Goal: Information Seeking & Learning: Learn about a topic

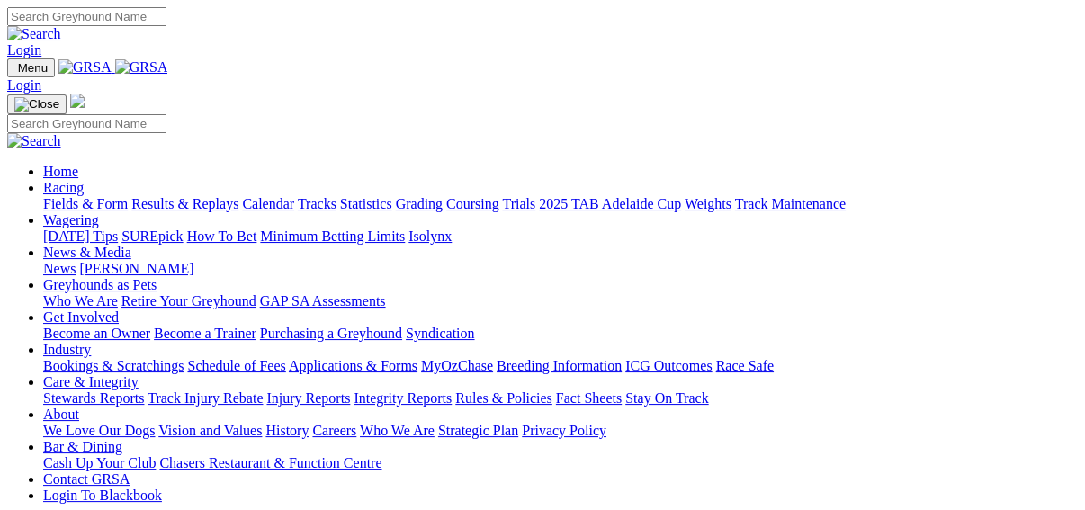
click at [183, 229] on link "SUREpick" at bounding box center [151, 236] width 61 height 15
click at [49, 196] on link "Fields & Form" at bounding box center [85, 203] width 85 height 15
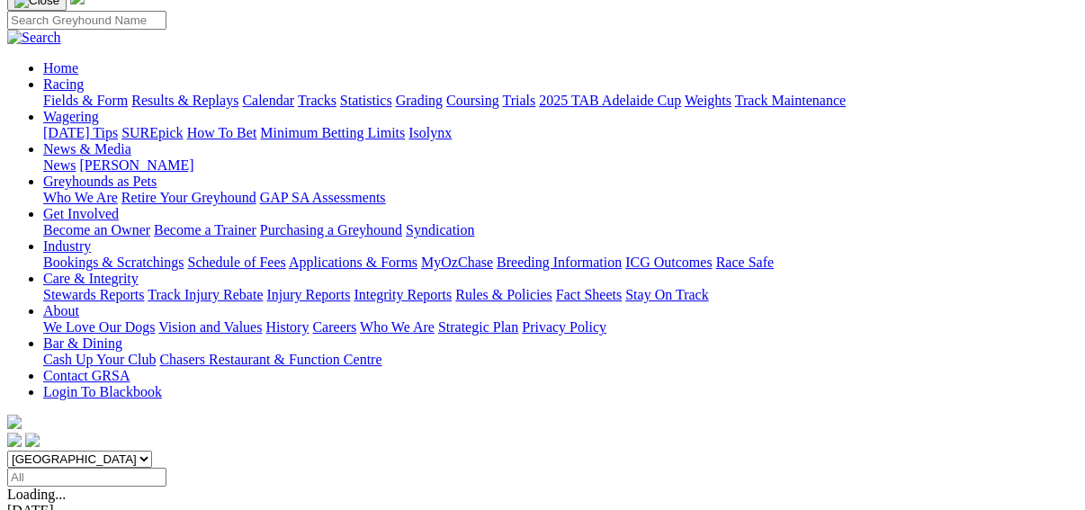
scroll to position [144, 0]
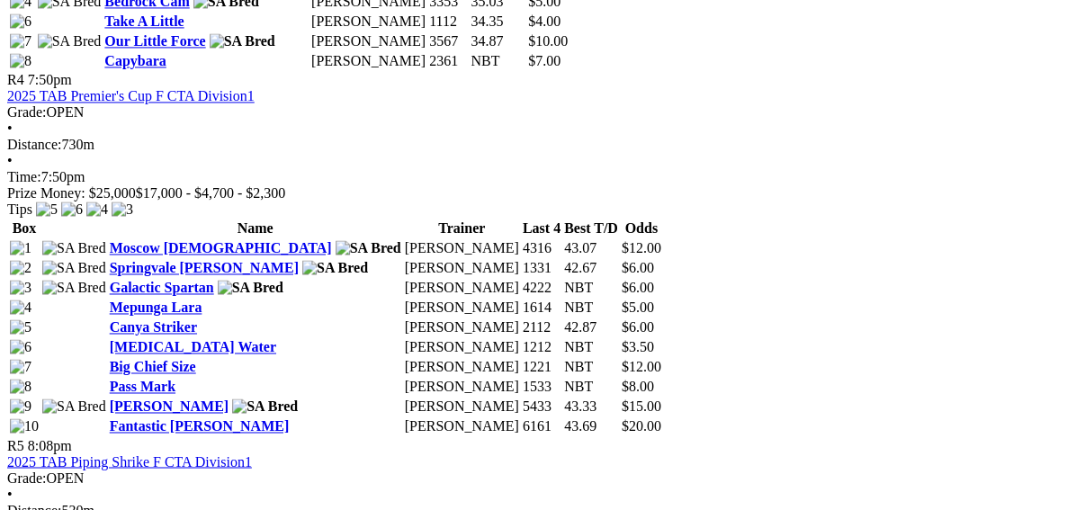
scroll to position [1512, 0]
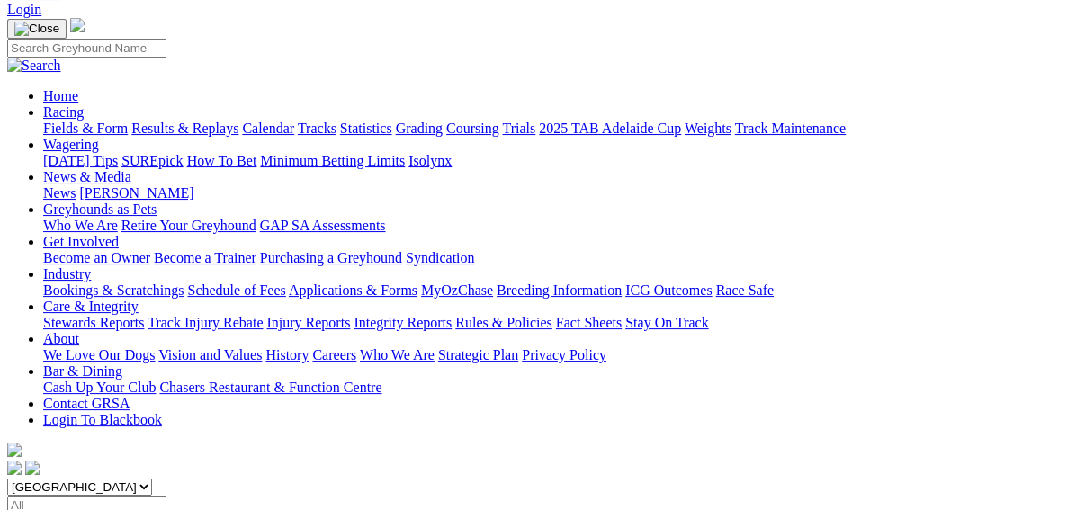
scroll to position [144, 0]
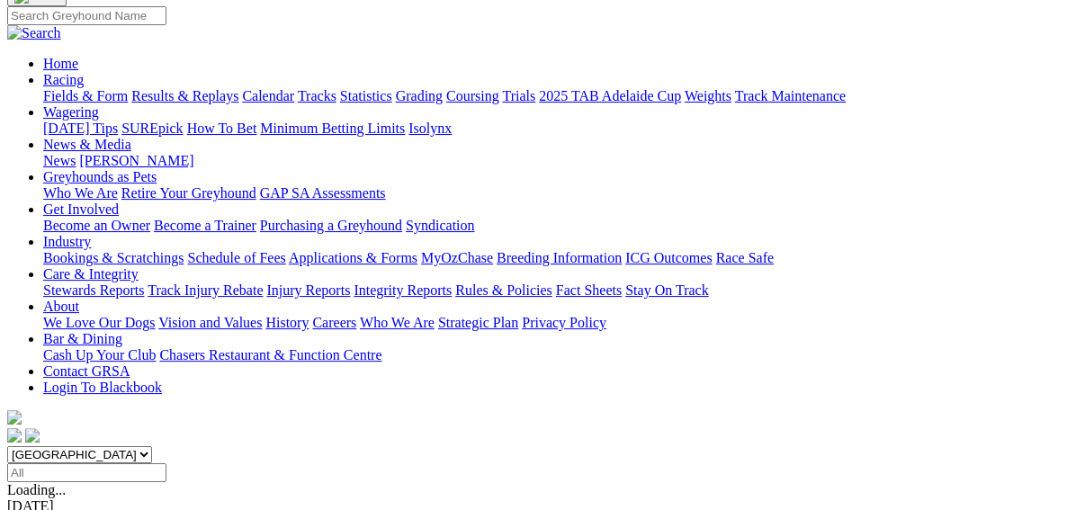
scroll to position [72, 0]
